Goal: Transaction & Acquisition: Purchase product/service

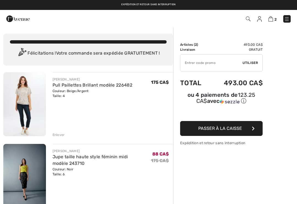
click at [286, 18] on img at bounding box center [287, 19] width 6 height 6
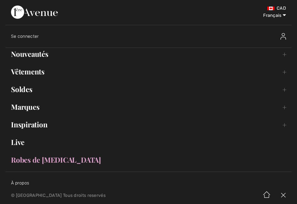
click at [285, 54] on link "Nouveautés Toggle submenu" at bounding box center [149, 54] width 286 height 12
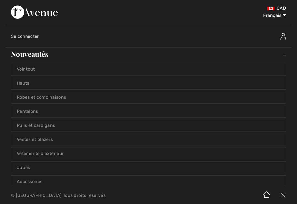
click at [26, 66] on link "Voir tout" at bounding box center [148, 69] width 275 height 12
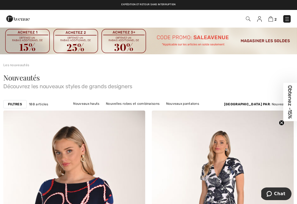
click at [288, 20] on img at bounding box center [287, 19] width 6 height 6
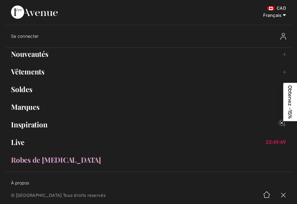
click at [285, 54] on link "Nouveautés Toggle submenu" at bounding box center [149, 54] width 286 height 12
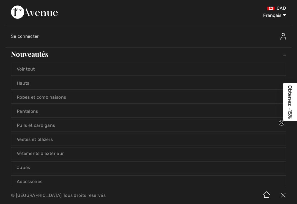
click at [36, 93] on link "Robes et combinaisons" at bounding box center [148, 97] width 275 height 12
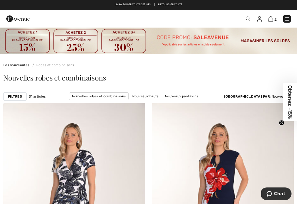
click at [135, 98] on link "Nouveaux hauts" at bounding box center [146, 95] width 32 height 7
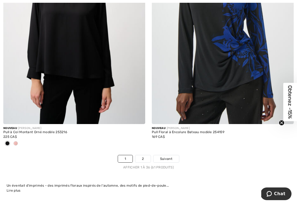
scroll to position [4380, 0]
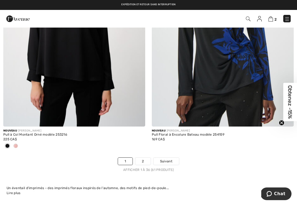
click at [143, 157] on link "2" at bounding box center [142, 160] width 15 height 7
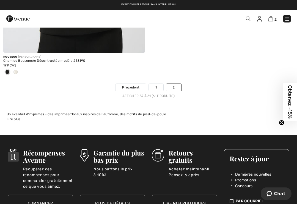
scroll to position [3299, 0]
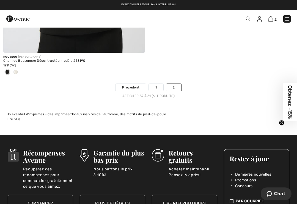
click at [157, 86] on link "1" at bounding box center [156, 87] width 15 height 7
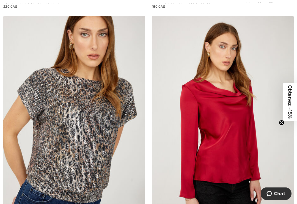
scroll to position [3799, 0]
click at [63, 110] on img at bounding box center [74, 122] width 142 height 213
